Goal: Information Seeking & Learning: Learn about a topic

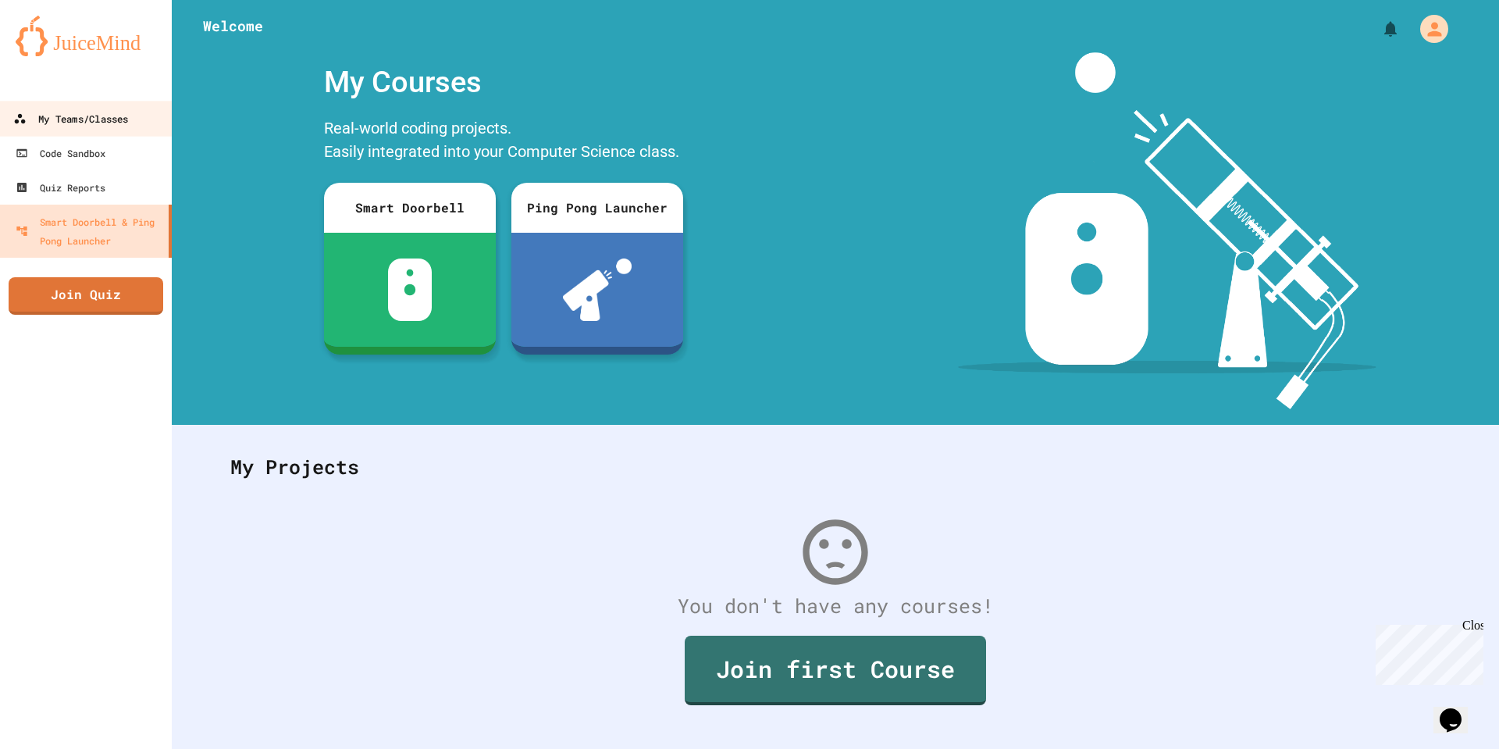
click at [68, 127] on div "My Teams/Classes" at bounding box center [70, 119] width 115 height 20
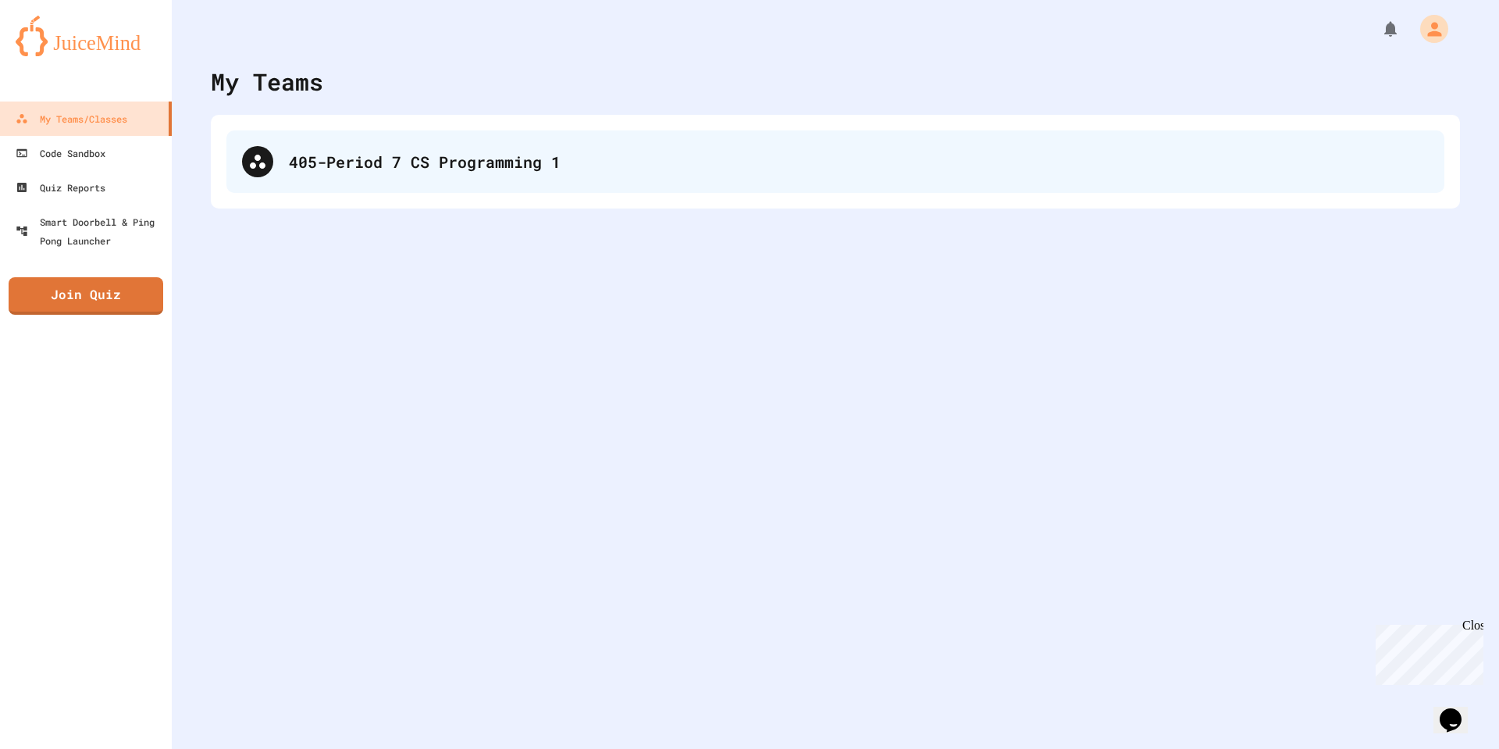
click at [258, 162] on icon at bounding box center [257, 161] width 19 height 19
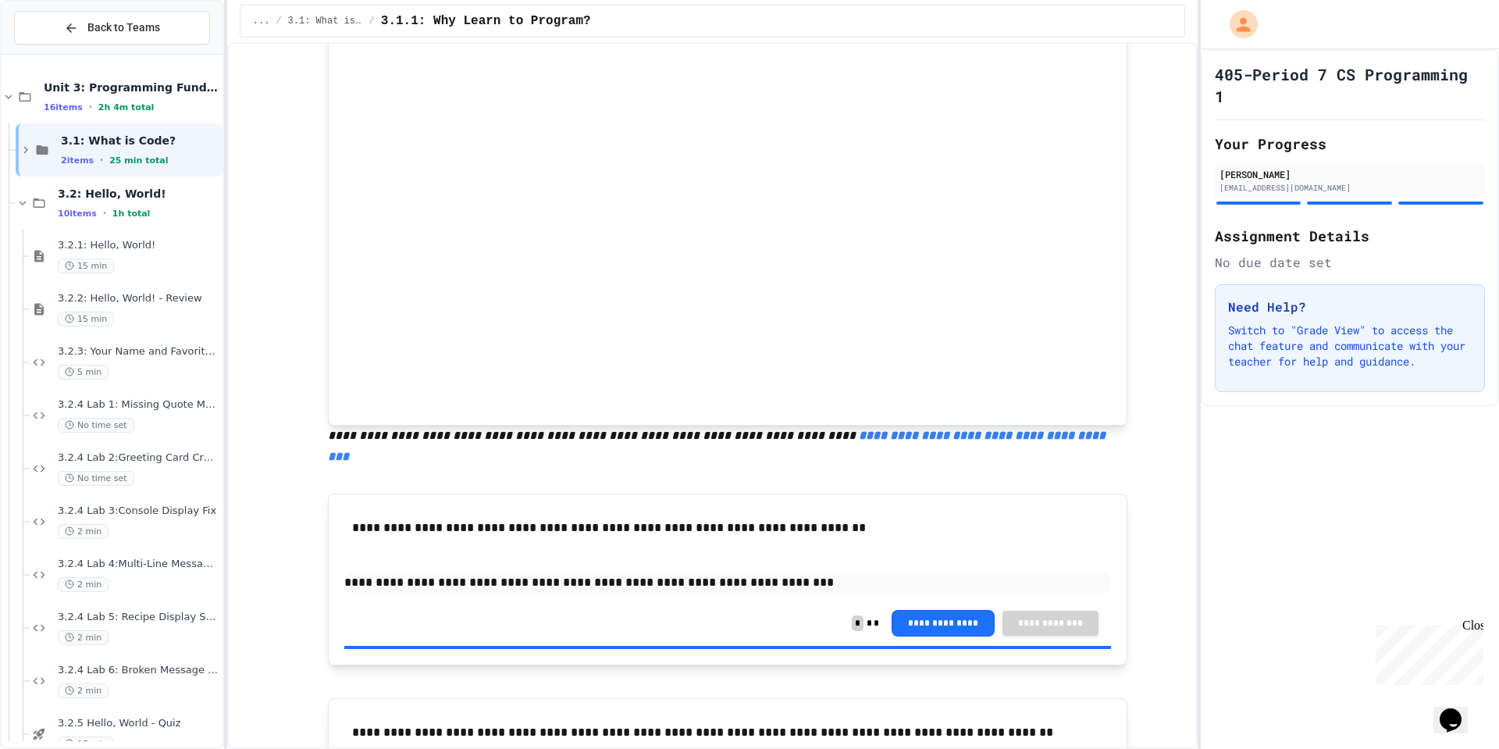
scroll to position [746, 0]
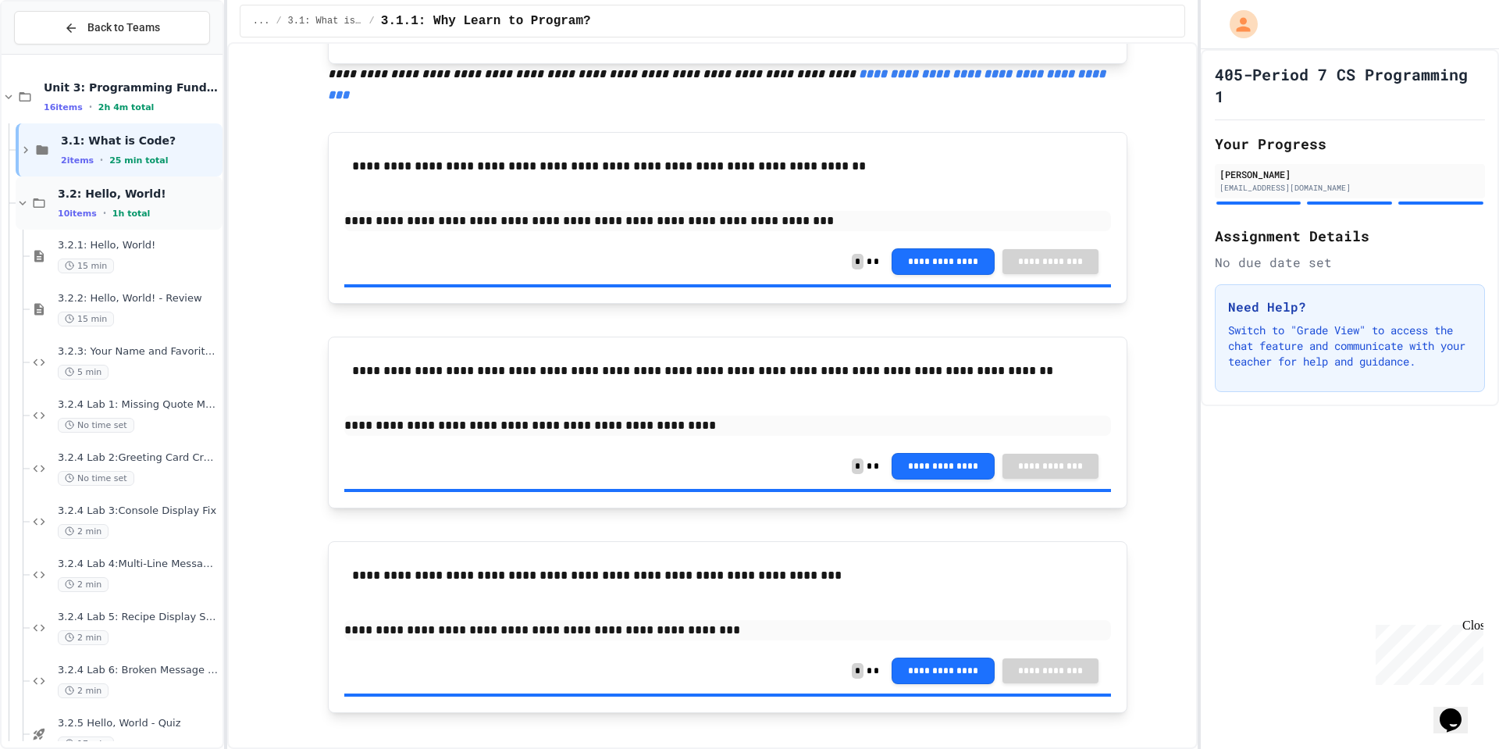
click at [141, 195] on span "3.2: Hello, World!" at bounding box center [139, 194] width 162 height 14
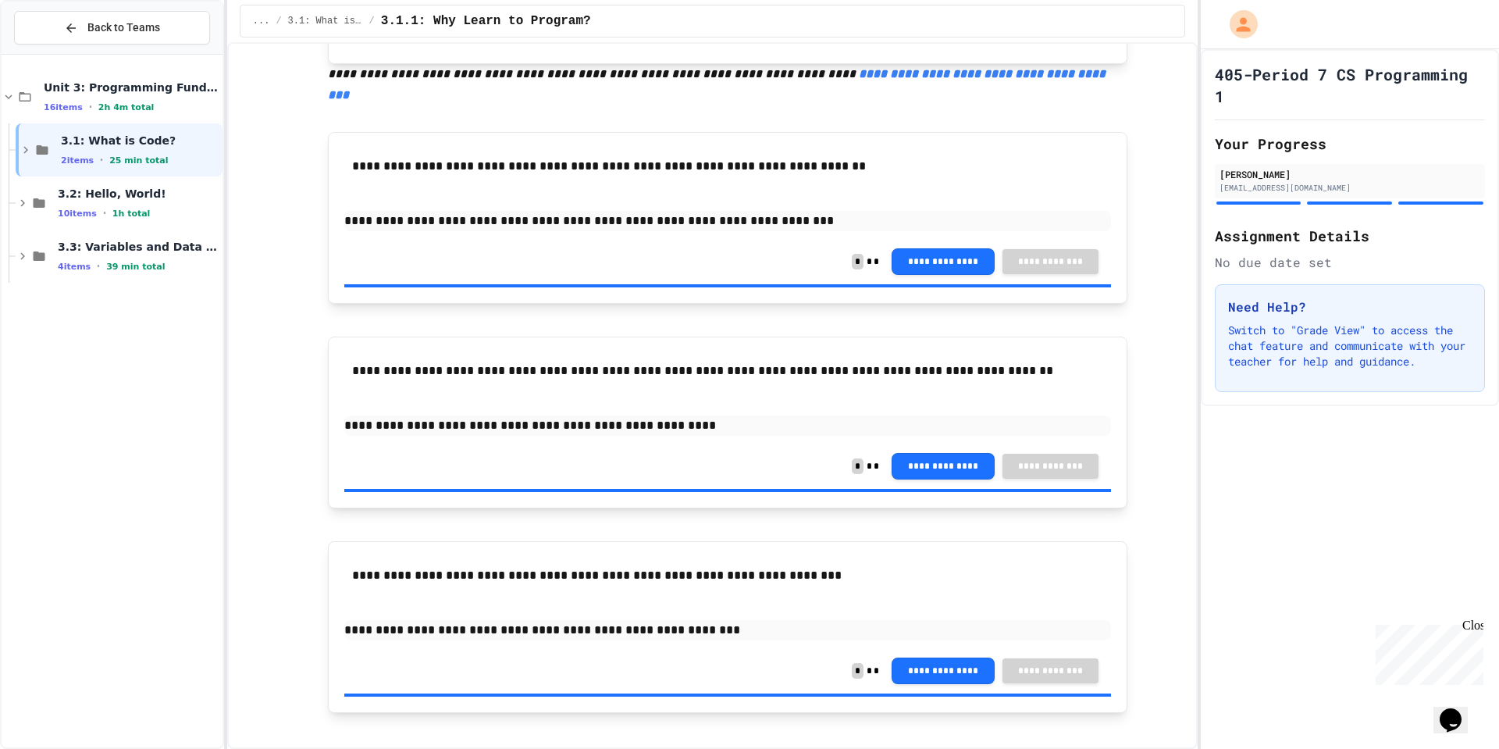
click at [141, 195] on span "3.2: Hello, World!" at bounding box center [139, 194] width 162 height 14
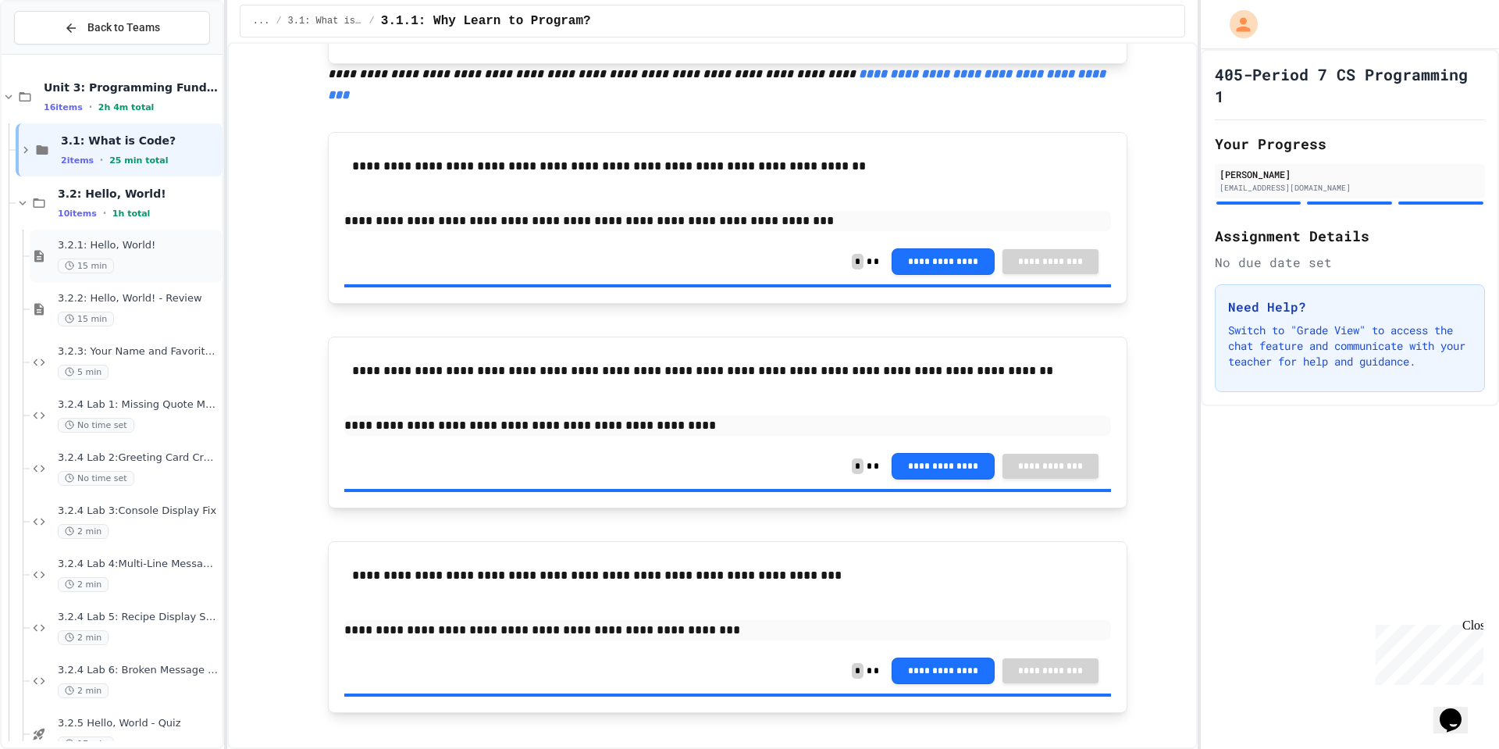
click at [138, 235] on div "3.2.1: Hello, World! 15 min" at bounding box center [126, 256] width 193 height 53
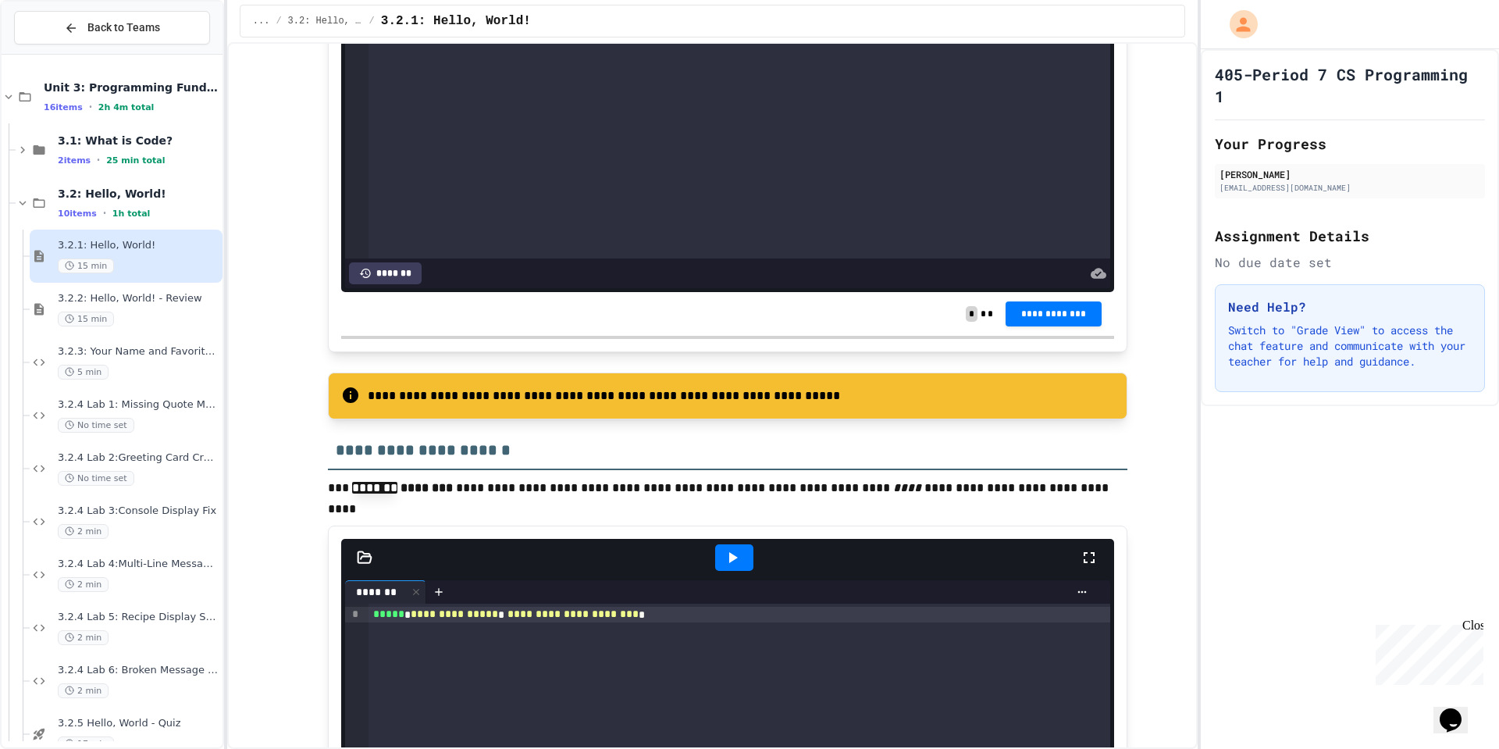
scroll to position [2528, 0]
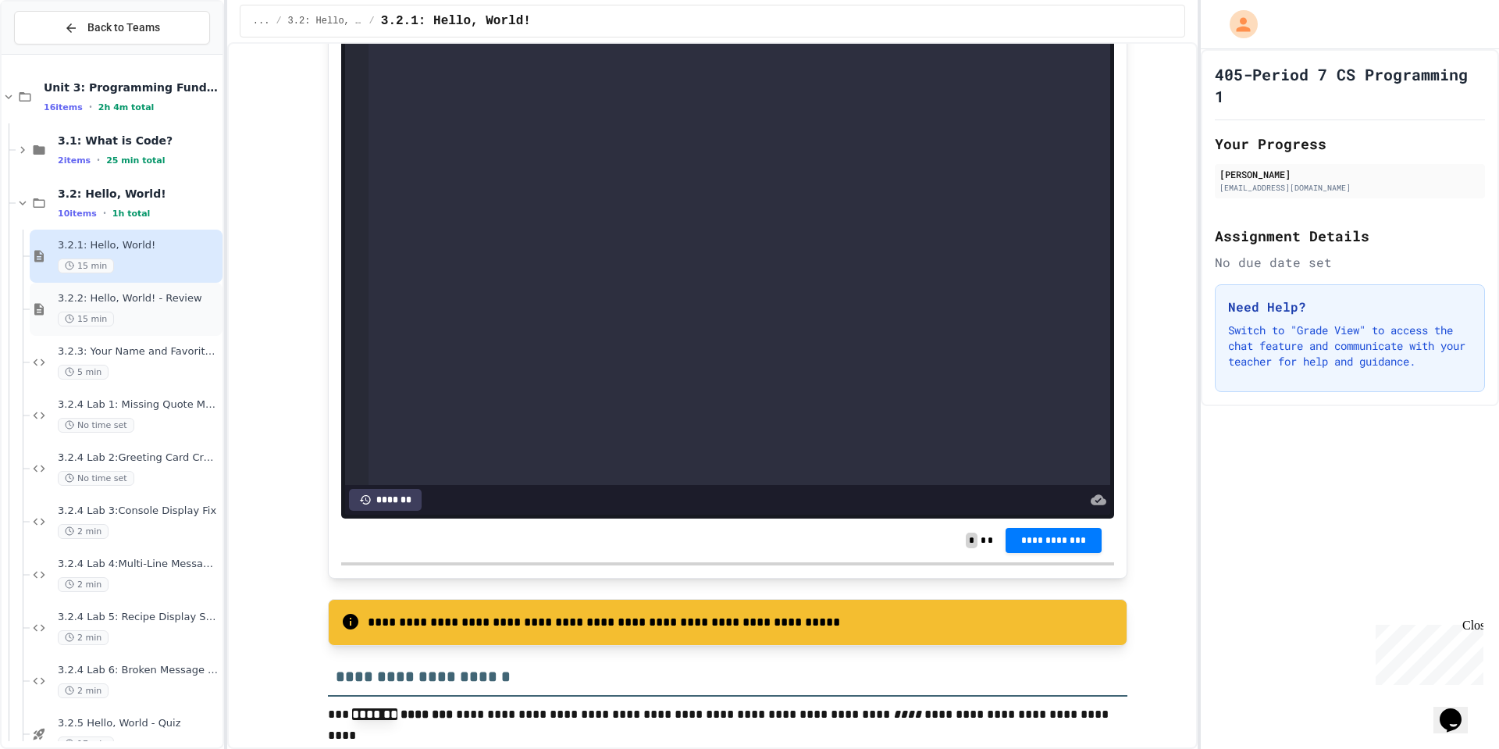
click at [190, 297] on span "3.2.2: Hello, World! - Review" at bounding box center [139, 298] width 162 height 13
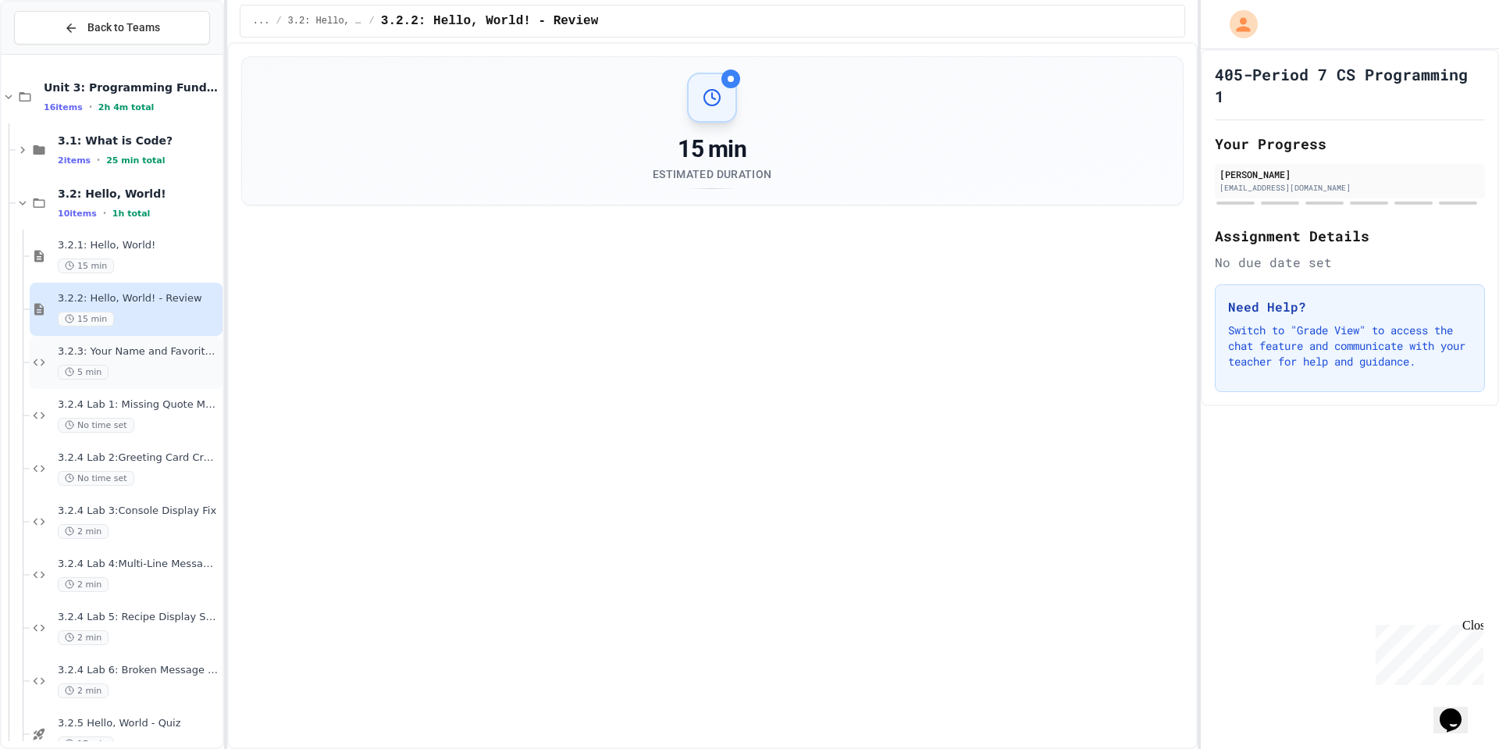
click at [198, 362] on div "3.2.3: Your Name and Favorite Movie 5 min" at bounding box center [139, 362] width 162 height 34
